Goal: Navigation & Orientation: Find specific page/section

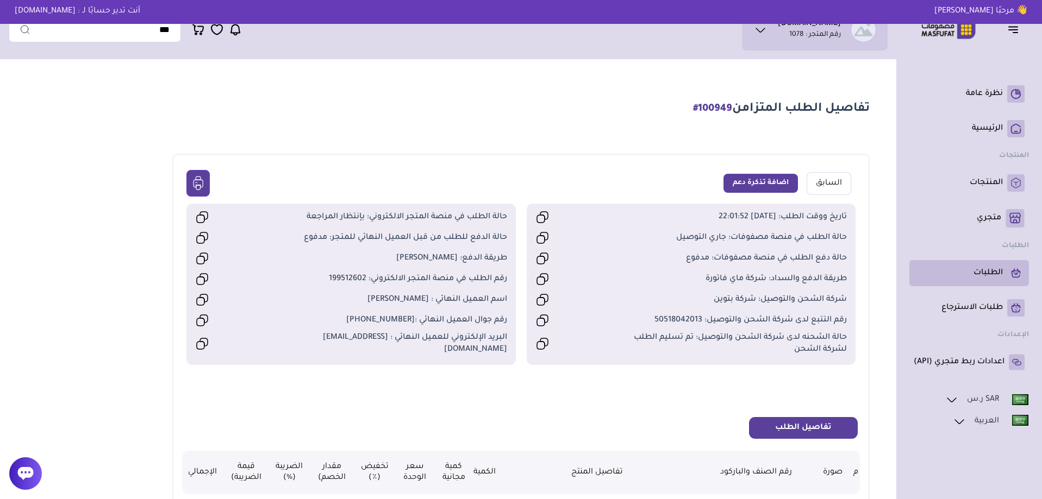
click at [992, 276] on p "الطلبات" at bounding box center [987, 273] width 29 height 11
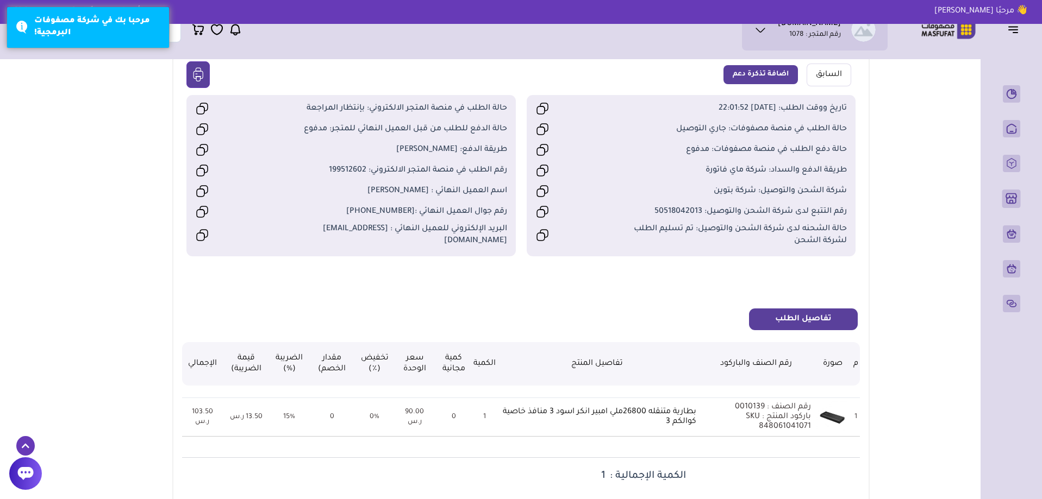
scroll to position [109, 0]
click at [661, 230] on span "حالة الشحنه لدى شركة الشحن والتوصيل: تم تسليم الطلب لشركة الشحن" at bounding box center [730, 235] width 234 height 24
drag, startPoint x: 363, startPoint y: 110, endPoint x: 287, endPoint y: 104, distance: 76.3
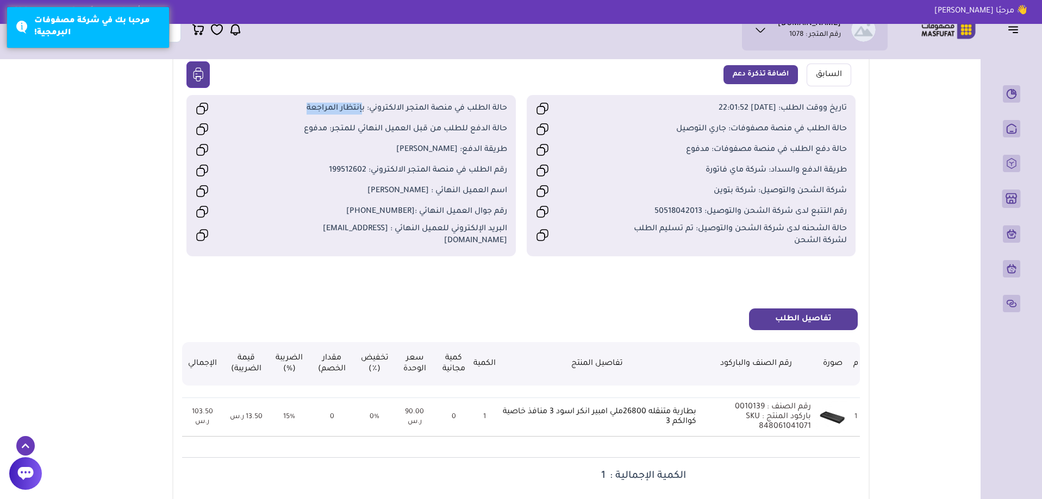
click at [287, 104] on div "حالة الطلب في منصة المتجر الالكتروني: بإنتظار المراجعة" at bounding box center [351, 108] width 312 height 18
click at [299, 118] on div "حالة الطلب في منصة المتجر الالكتروني: بإنتظار المراجعة" at bounding box center [351, 108] width 312 height 18
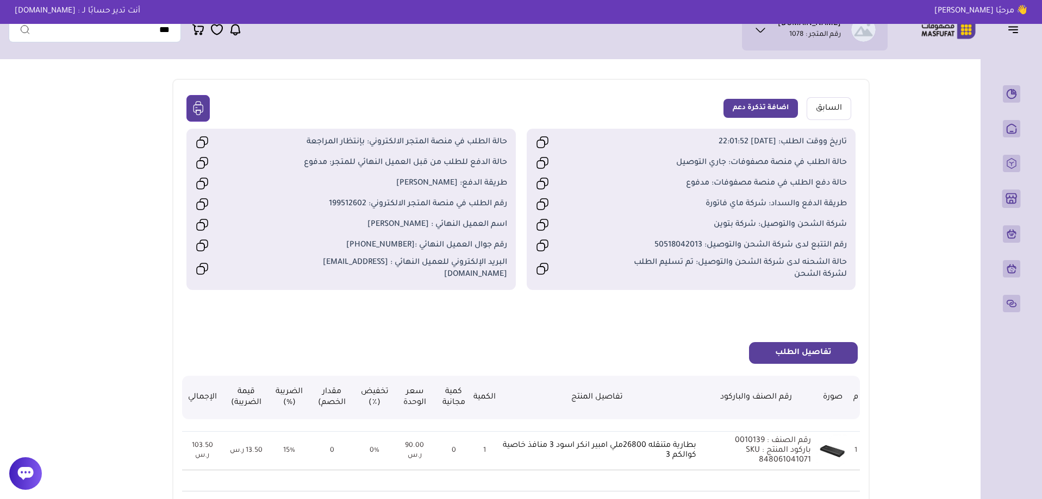
scroll to position [0, 0]
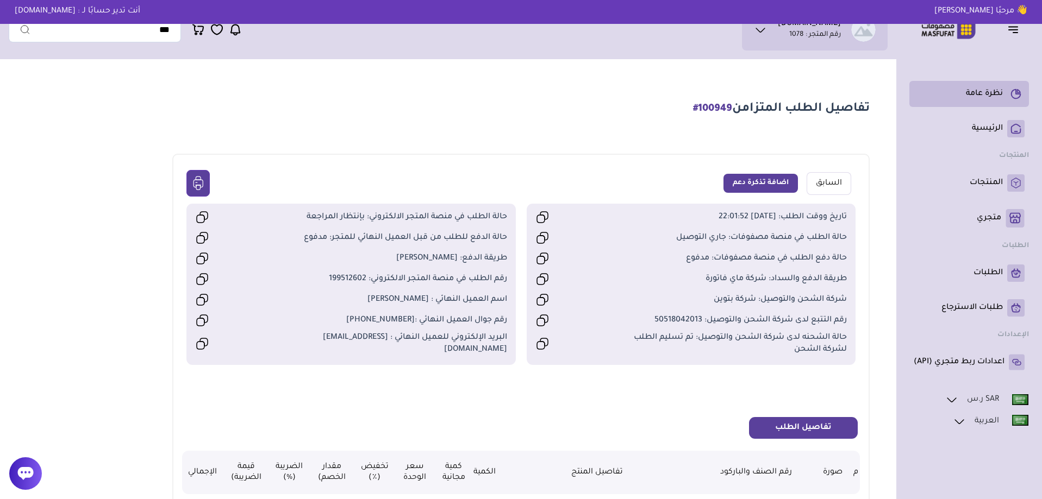
click at [982, 97] on p "نظرة عامة" at bounding box center [984, 94] width 37 height 11
click at [990, 132] on p "الرئيسية" at bounding box center [987, 128] width 31 height 11
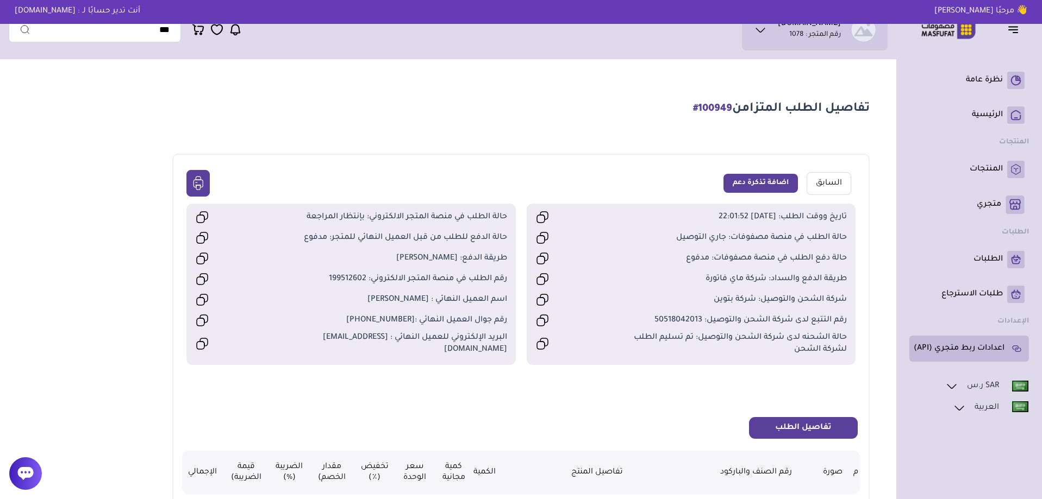
click at [986, 344] on p "اعدادات ربط متجري (API)" at bounding box center [959, 348] width 91 height 11
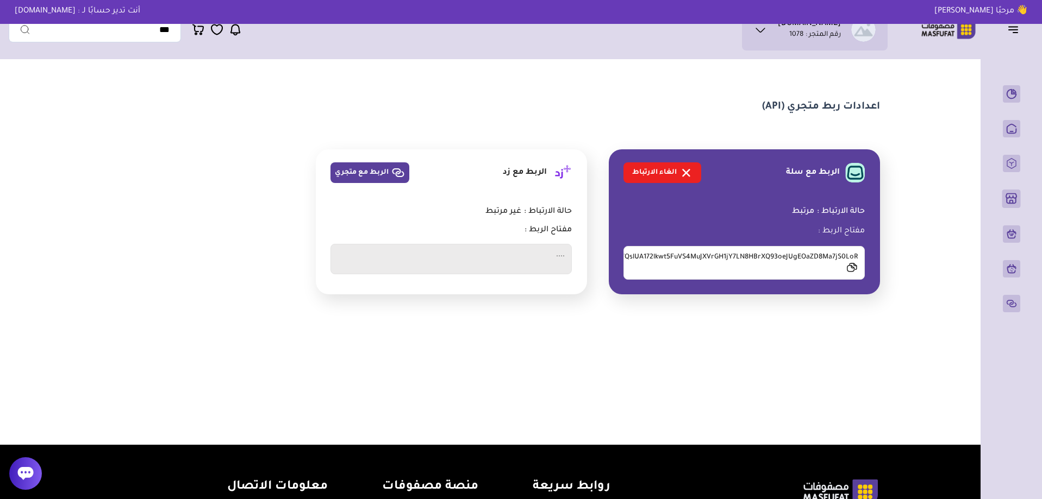
click at [1014, 27] on icon "button" at bounding box center [1013, 27] width 9 height 0
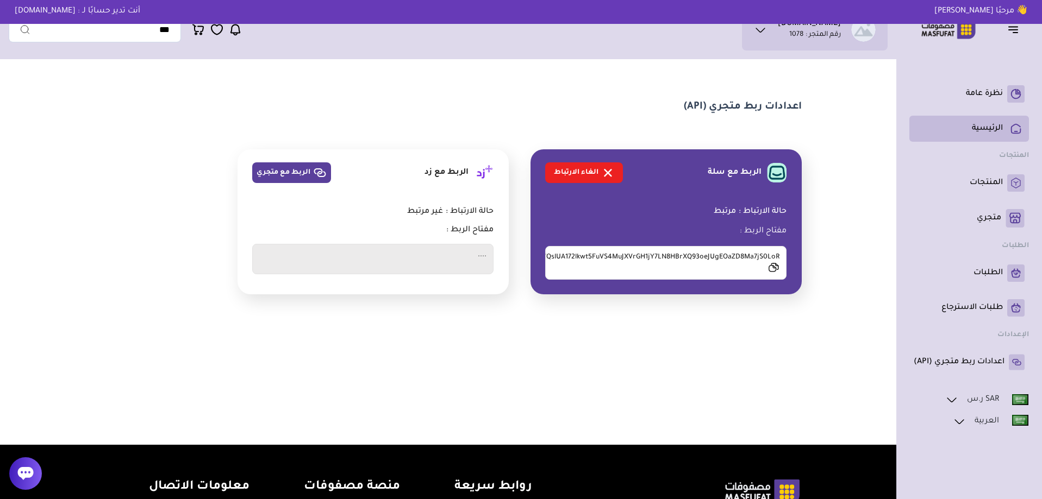
click at [987, 133] on p "الرئيسية" at bounding box center [987, 128] width 31 height 11
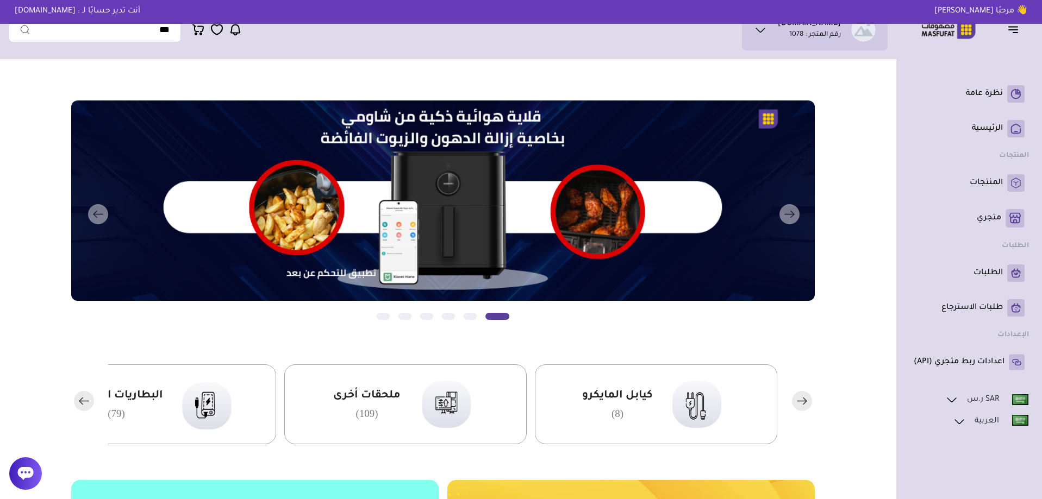
click at [89, 398] on rect "button" at bounding box center [84, 401] width 20 height 20
click at [75, 403] on rect "button" at bounding box center [84, 401] width 20 height 20
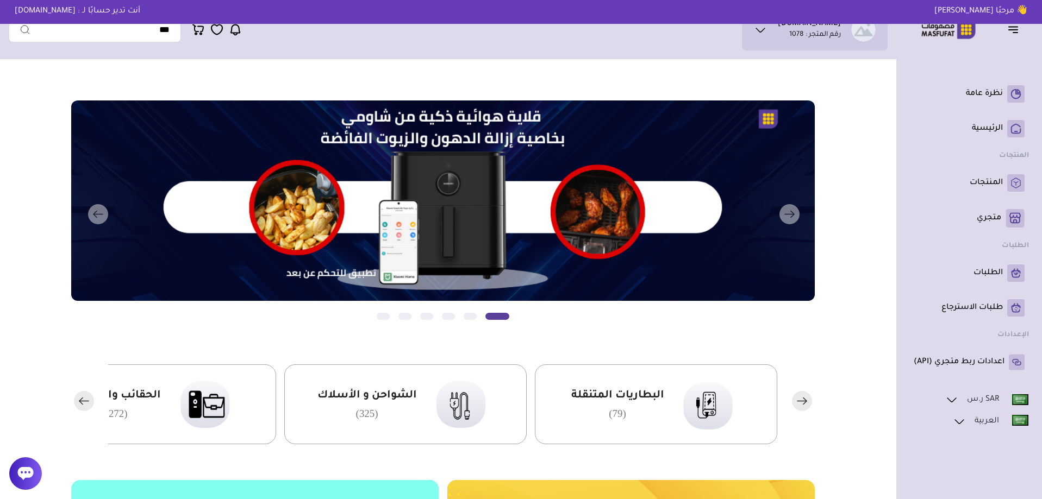
click at [75, 402] on rect "button" at bounding box center [84, 401] width 20 height 20
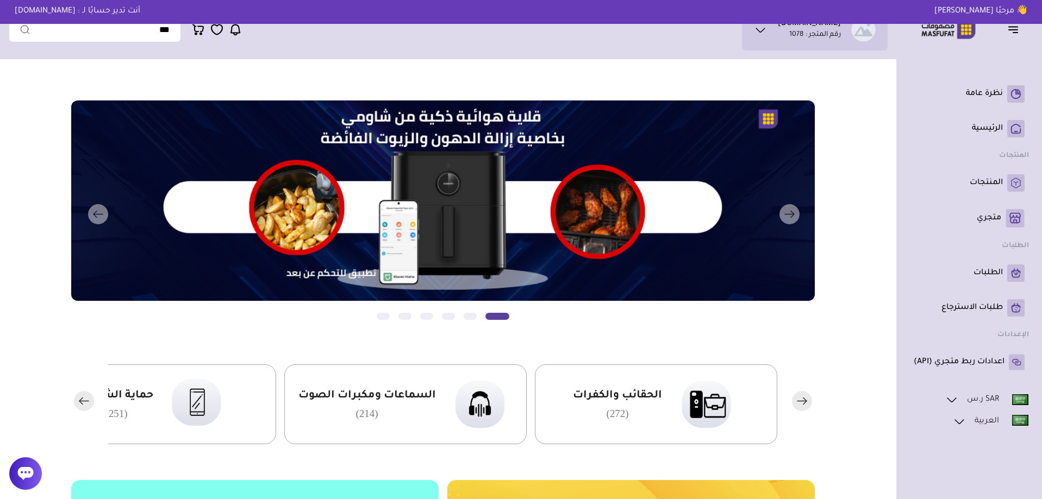
click at [75, 402] on rect "button" at bounding box center [84, 401] width 20 height 20
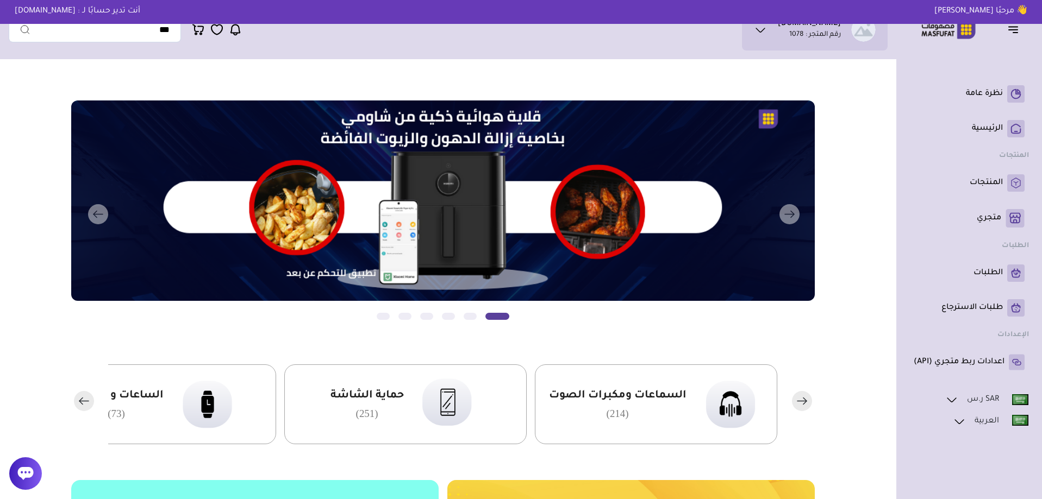
click at [75, 402] on rect "button" at bounding box center [84, 401] width 20 height 20
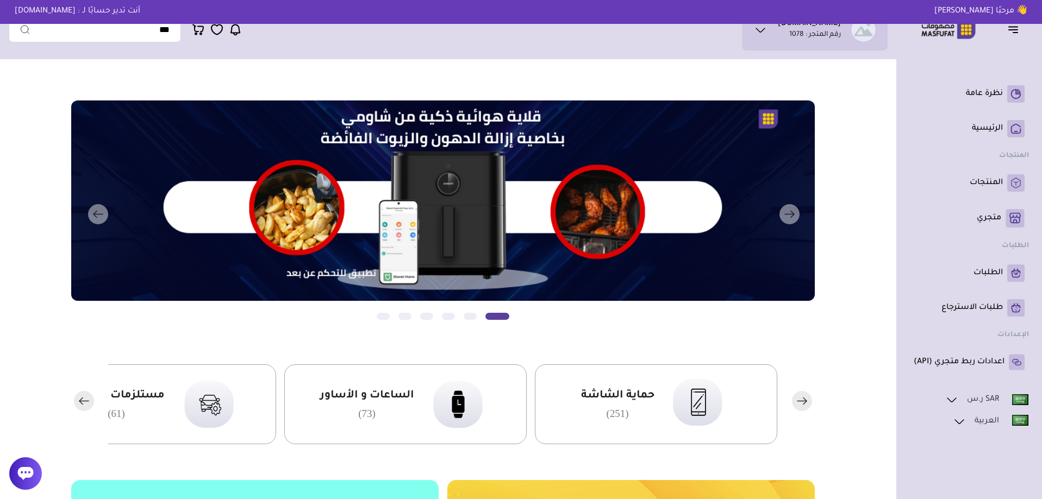
click at [75, 402] on rect "button" at bounding box center [84, 401] width 20 height 20
click at [76, 400] on rect "button" at bounding box center [84, 401] width 20 height 20
click at [76, 401] on rect "button" at bounding box center [84, 401] width 20 height 20
click at [76, 399] on rect "button" at bounding box center [84, 401] width 20 height 20
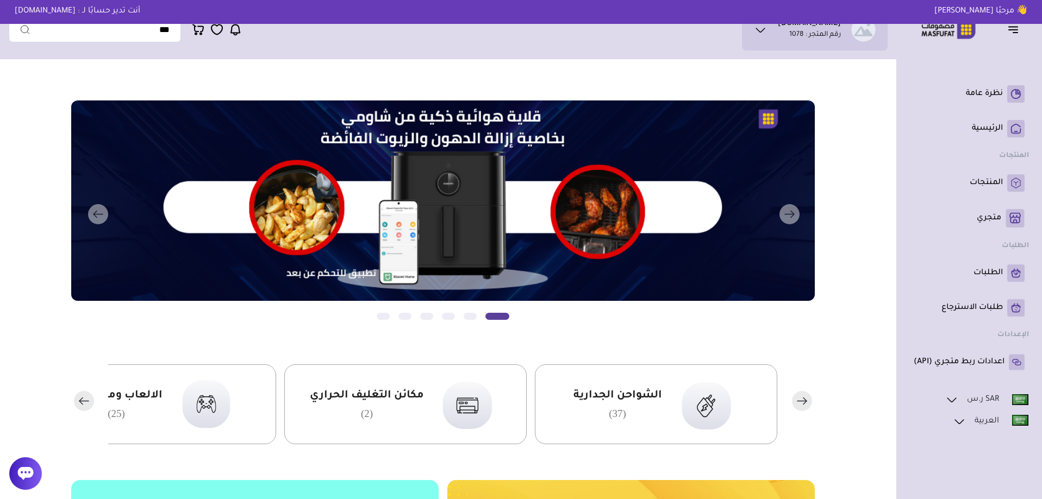
click at [76, 399] on rect "button" at bounding box center [84, 401] width 20 height 20
click at [370, 400] on span "الالعاب وملحقاتها" at bounding box center [367, 396] width 92 height 14
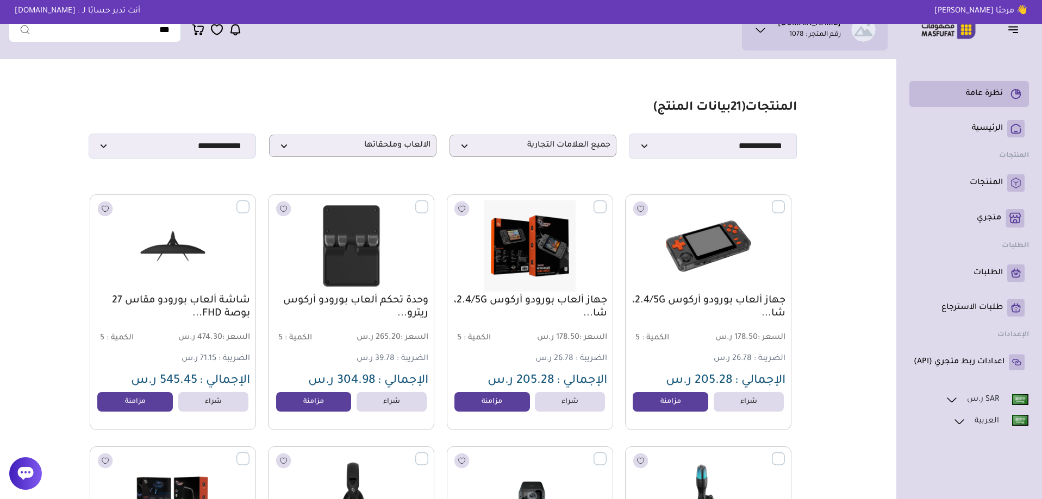
click at [998, 83] on li "نظرة عامة" at bounding box center [969, 94] width 120 height 26
click at [997, 128] on p "الرئيسية" at bounding box center [987, 128] width 31 height 11
